Goal: Information Seeking & Learning: Learn about a topic

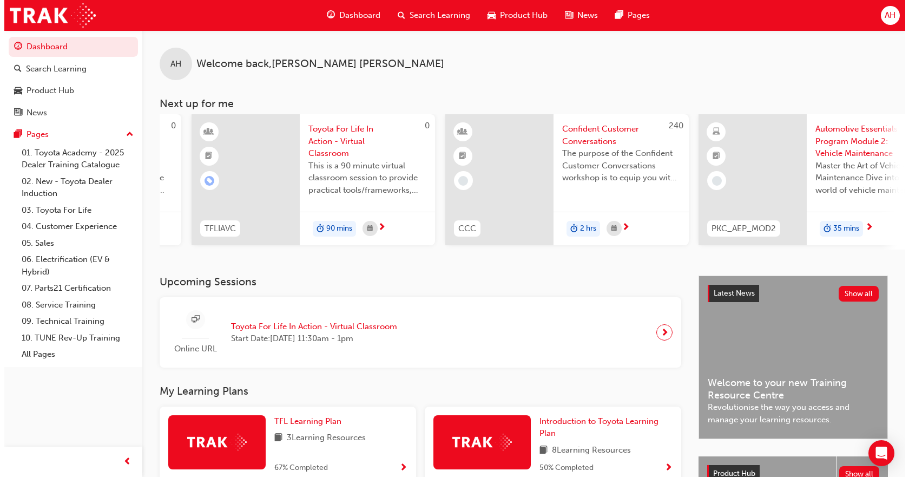
scroll to position [0, 521]
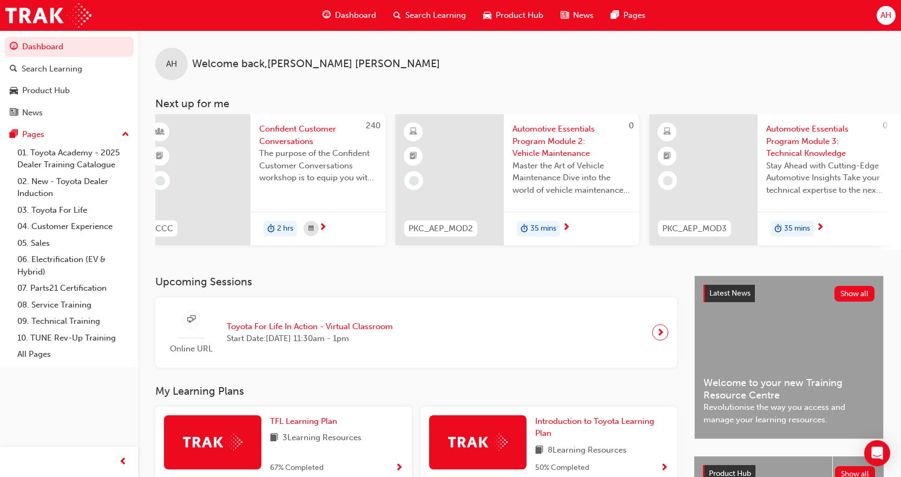
click at [429, 18] on span "Search Learning" at bounding box center [435, 15] width 61 height 12
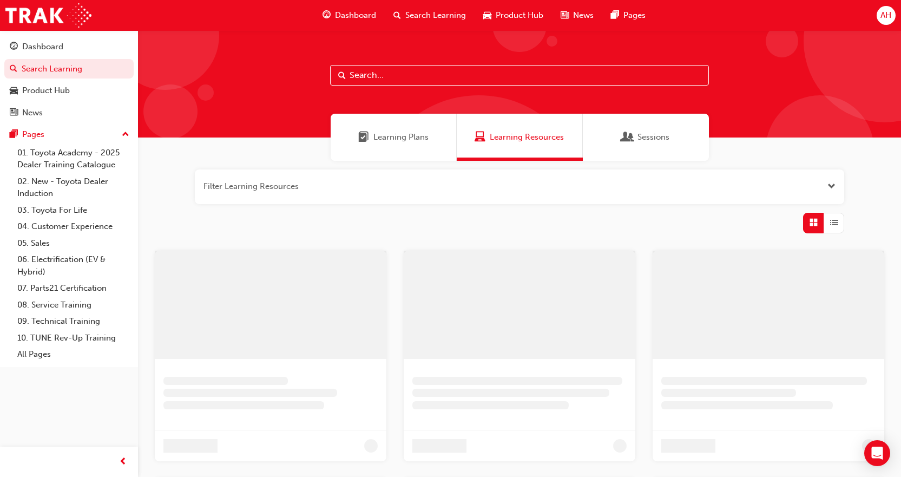
click at [419, 73] on input "text" at bounding box center [519, 75] width 379 height 21
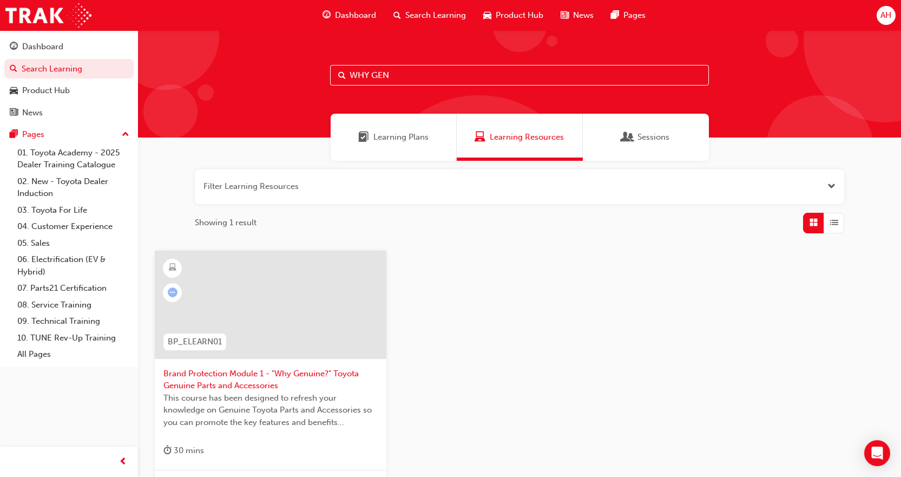
type input "WHY GEN"
click at [319, 282] on div at bounding box center [271, 305] width 232 height 108
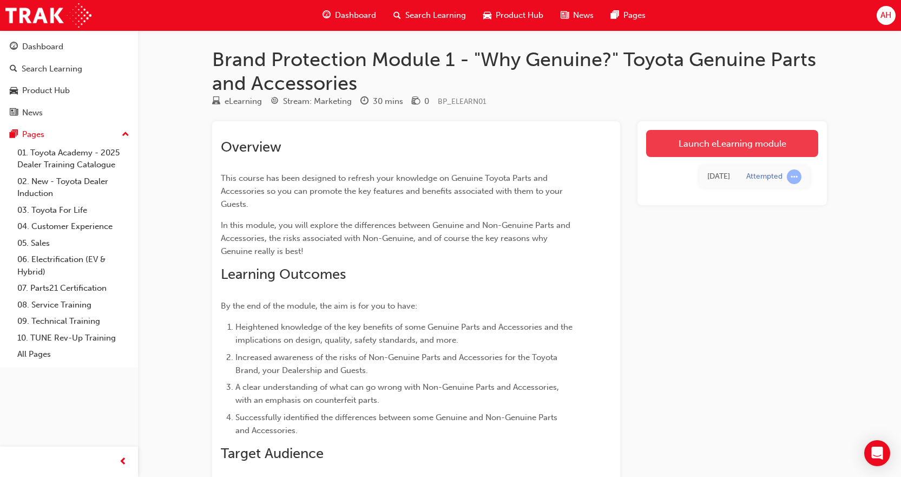
click at [711, 149] on link "Launch eLearning module" at bounding box center [732, 143] width 172 height 27
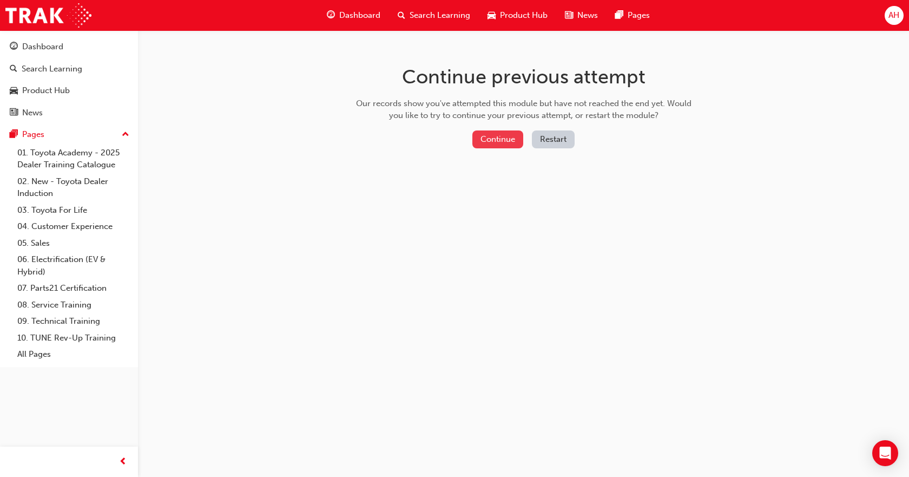
click at [501, 135] on button "Continue" at bounding box center [497, 139] width 51 height 18
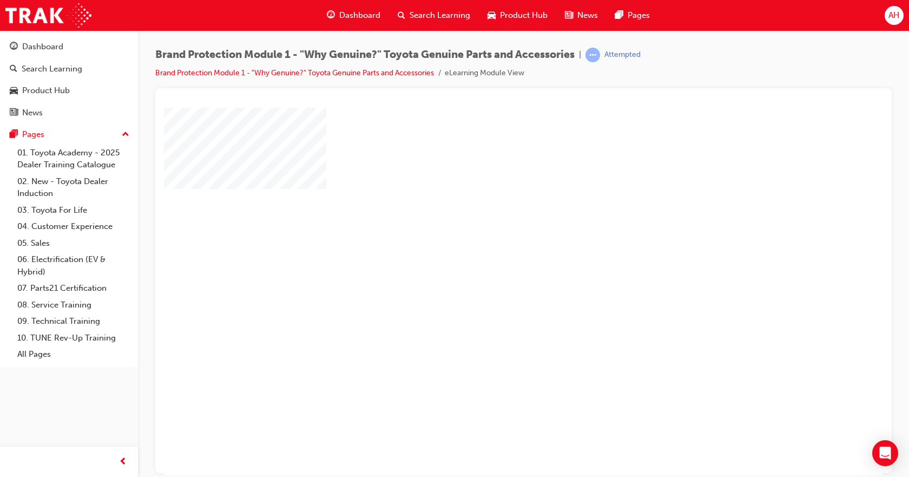
drag, startPoint x: 522, startPoint y: 285, endPoint x: 520, endPoint y: 278, distance: 7.4
click at [492, 260] on div "play" at bounding box center [492, 260] width 0 height 0
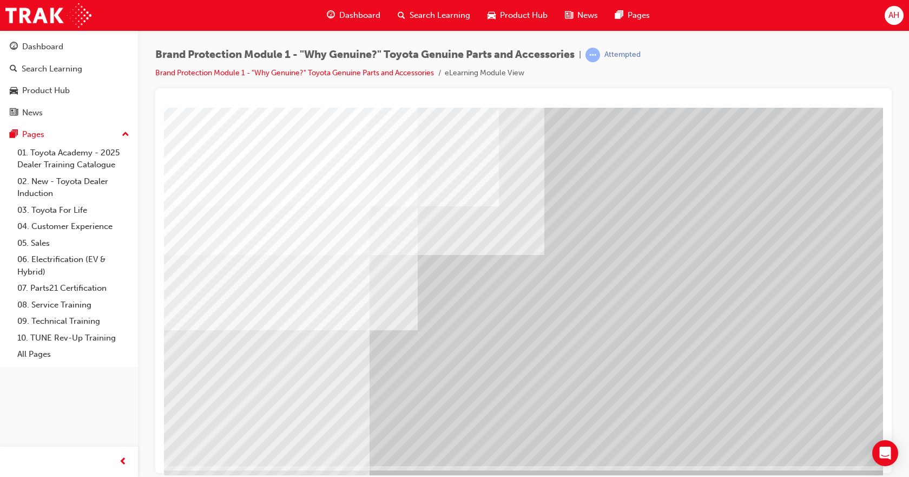
scroll to position [47, 0]
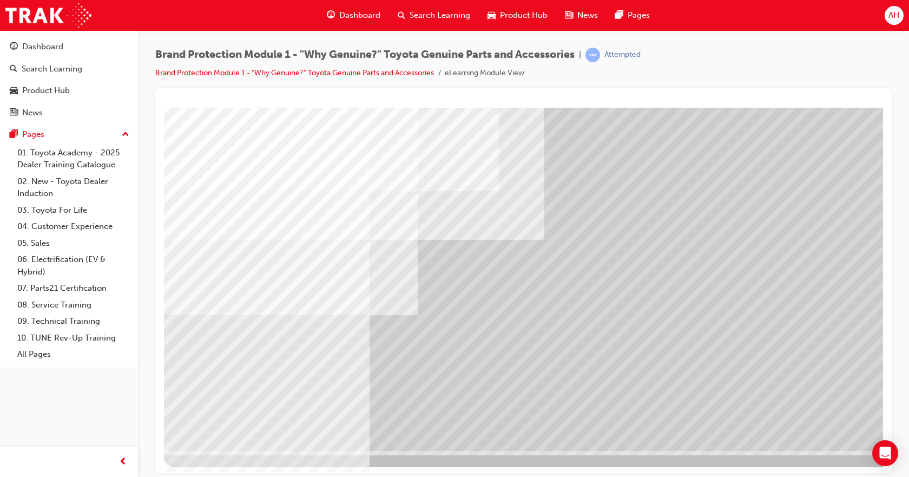
drag, startPoint x: 653, startPoint y: 285, endPoint x: 693, endPoint y: 331, distance: 61.4
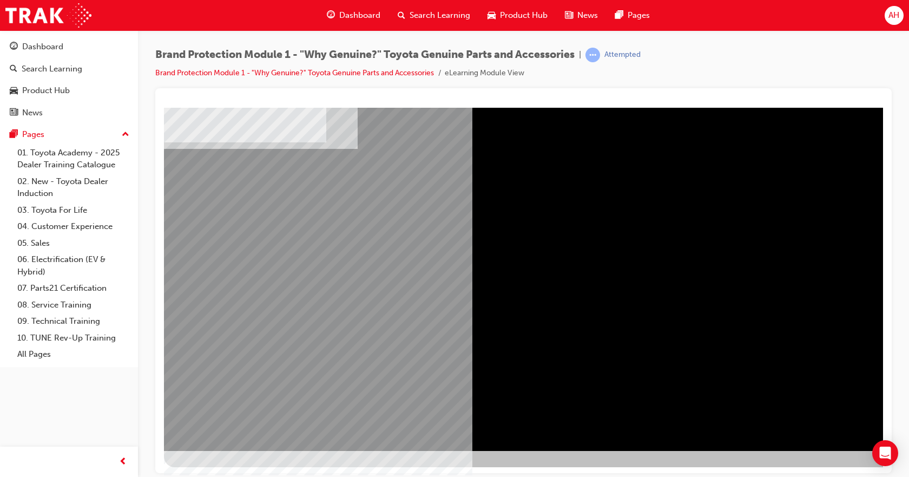
drag, startPoint x: 534, startPoint y: 218, endPoint x: 603, endPoint y: 267, distance: 84.2
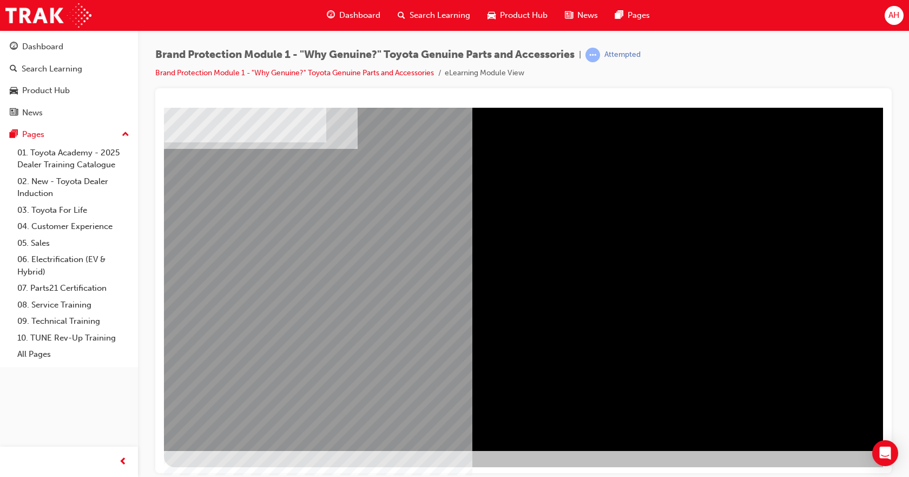
scroll to position [0, 0]
